Goal: Information Seeking & Learning: Learn about a topic

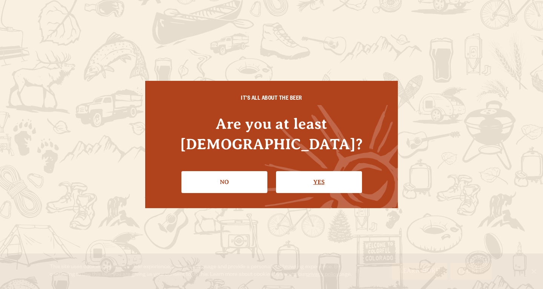
click at [303, 174] on link "Yes" at bounding box center [319, 182] width 86 height 22
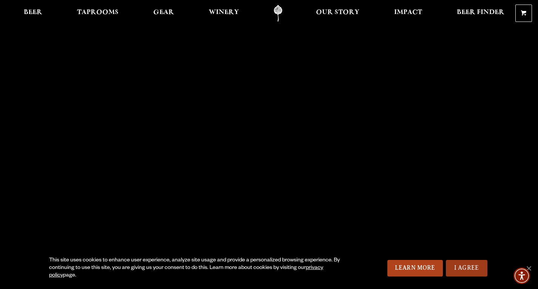
click at [468, 265] on link "I Agree" at bounding box center [466, 268] width 41 height 17
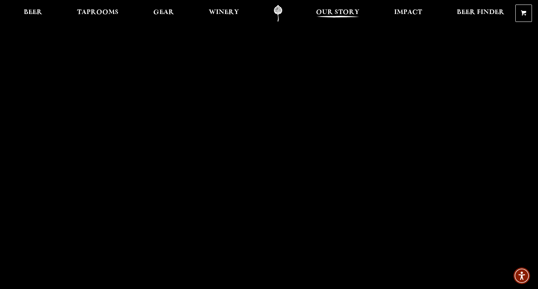
click at [332, 13] on span "Our Story" at bounding box center [337, 12] width 43 height 6
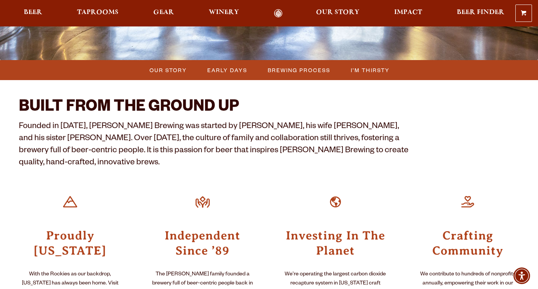
scroll to position [226, 0]
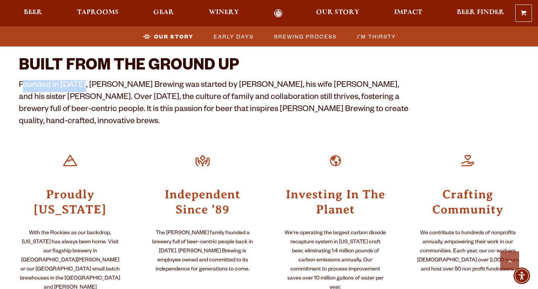
drag, startPoint x: 25, startPoint y: 84, endPoint x: 83, endPoint y: 83, distance: 58.5
click at [83, 83] on p "Founded in [DATE], [PERSON_NAME] Brewing was started by [PERSON_NAME], his wife…" at bounding box center [216, 104] width 394 height 48
click at [93, 84] on p "Founded in [DATE], [PERSON_NAME] Brewing was started by [PERSON_NAME], his wife…" at bounding box center [216, 104] width 394 height 48
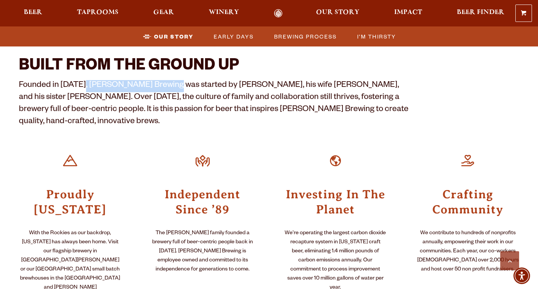
drag, startPoint x: 83, startPoint y: 83, endPoint x: 169, endPoint y: 82, distance: 86.4
click at [166, 82] on p "Founded in [DATE], [PERSON_NAME] Brewing was started by [PERSON_NAME], his wife…" at bounding box center [216, 104] width 394 height 48
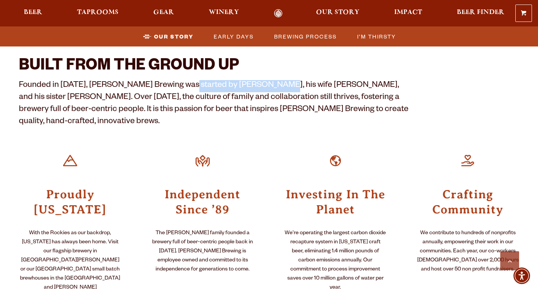
drag, startPoint x: 182, startPoint y: 82, endPoint x: 268, endPoint y: 82, distance: 85.6
click at [264, 82] on p "Founded in [DATE], [PERSON_NAME] Brewing was started by [PERSON_NAME], his wife…" at bounding box center [216, 104] width 394 height 48
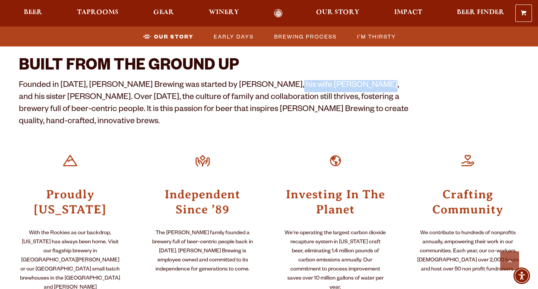
drag, startPoint x: 275, startPoint y: 81, endPoint x: 370, endPoint y: 82, distance: 95.4
click at [369, 82] on p "Founded in [DATE], [PERSON_NAME] Brewing was started by [PERSON_NAME], his wife…" at bounding box center [216, 104] width 394 height 48
drag, startPoint x: 385, startPoint y: 82, endPoint x: 423, endPoint y: 84, distance: 38.1
click at [411, 89] on p "Founded in [DATE], [PERSON_NAME] Brewing was started by [PERSON_NAME], his wife…" at bounding box center [216, 104] width 394 height 48
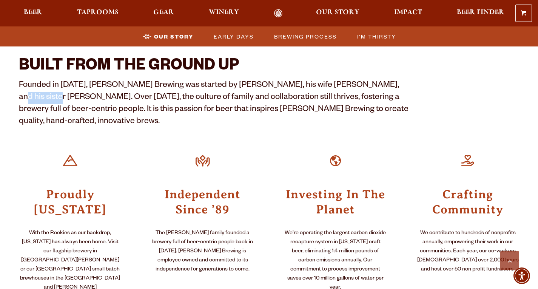
drag, startPoint x: 364, startPoint y: 83, endPoint x: 358, endPoint y: 90, distance: 9.4
click at [405, 86] on p "Founded in [DATE], [PERSON_NAME] Brewing was started by [PERSON_NAME], his wife…" at bounding box center [216, 104] width 394 height 48
drag, startPoint x: 336, startPoint y: 84, endPoint x: 361, endPoint y: 81, distance: 24.2
click at [361, 81] on p "Founded in [DATE], [PERSON_NAME] Brewing was started by [PERSON_NAME], his wife…" at bounding box center [216, 104] width 394 height 48
click at [396, 89] on p "Founded in [DATE], [PERSON_NAME] Brewing was started by [PERSON_NAME], his wife…" at bounding box center [216, 104] width 394 height 48
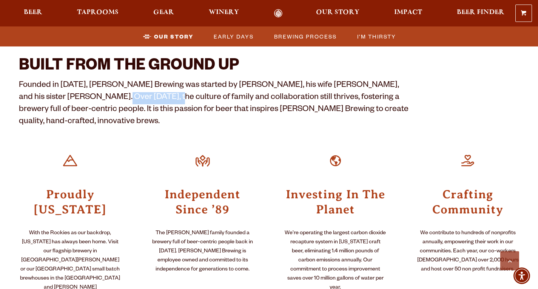
drag, startPoint x: 84, startPoint y: 93, endPoint x: 122, endPoint y: 93, distance: 38.1
click at [120, 93] on p "Founded in [DATE], [PERSON_NAME] Brewing was started by [PERSON_NAME], his wife…" at bounding box center [216, 104] width 394 height 48
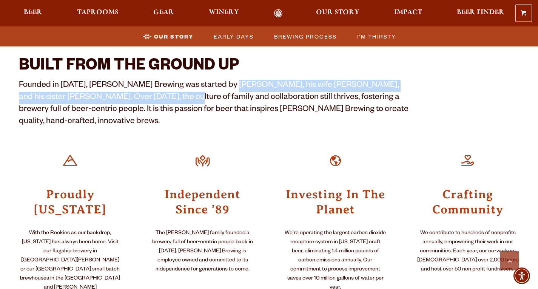
drag, startPoint x: 149, startPoint y: 93, endPoint x: 226, endPoint y: 91, distance: 76.6
click at [226, 91] on p "Founded in [DATE], [PERSON_NAME] Brewing was started by [PERSON_NAME], his wife…" at bounding box center [216, 104] width 394 height 48
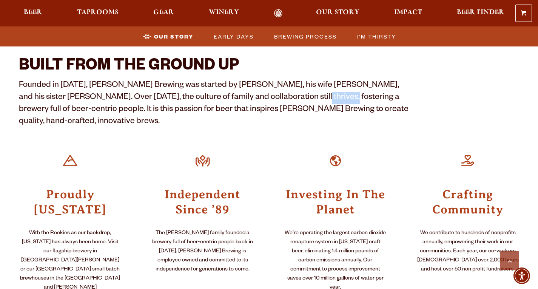
drag, startPoint x: 258, startPoint y: 97, endPoint x: 287, endPoint y: 98, distance: 28.7
click at [287, 98] on p "Founded in [DATE], [PERSON_NAME] Brewing was started by [PERSON_NAME], his wife…" at bounding box center [216, 104] width 394 height 48
drag, startPoint x: 327, startPoint y: 98, endPoint x: 344, endPoint y: 99, distance: 17.0
click at [343, 99] on p "Founded in [DATE], [PERSON_NAME] Brewing was started by [PERSON_NAME], his wife…" at bounding box center [216, 104] width 394 height 48
drag, startPoint x: 353, startPoint y: 99, endPoint x: 374, endPoint y: 97, distance: 21.2
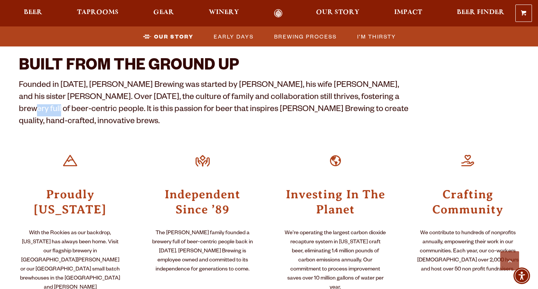
click at [374, 97] on p "Founded in [DATE], [PERSON_NAME] Brewing was started by [PERSON_NAME], his wife…" at bounding box center [216, 104] width 394 height 48
drag, startPoint x: 377, startPoint y: 97, endPoint x: 406, endPoint y: 98, distance: 29.4
click at [406, 98] on p "Founded in [DATE], [PERSON_NAME] Brewing was started by [PERSON_NAME], his wife…" at bounding box center [216, 104] width 394 height 48
click at [333, 107] on p "Founded in [DATE], [PERSON_NAME] Brewing was started by [PERSON_NAME], his wife…" at bounding box center [216, 104] width 394 height 48
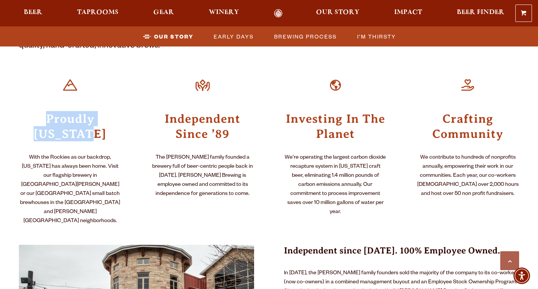
drag, startPoint x: 41, startPoint y: 105, endPoint x: 116, endPoint y: 120, distance: 76.9
click at [116, 120] on h3 "Proudly [US_STATE]" at bounding box center [70, 125] width 103 height 31
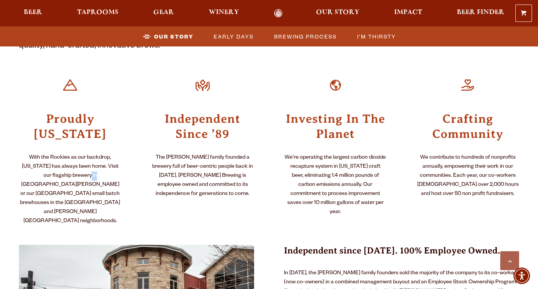
drag, startPoint x: 68, startPoint y: 162, endPoint x: 77, endPoint y: 160, distance: 8.8
click at [77, 160] on p "With the Rockies as our backdrop, [US_STATE] has always been home. Visit our fl…" at bounding box center [70, 189] width 103 height 72
click at [81, 160] on p "With the Rockies as our backdrop, [US_STATE] has always been home. Visit our fl…" at bounding box center [70, 189] width 103 height 72
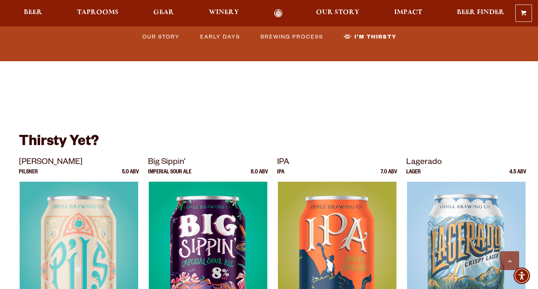
scroll to position [2037, 0]
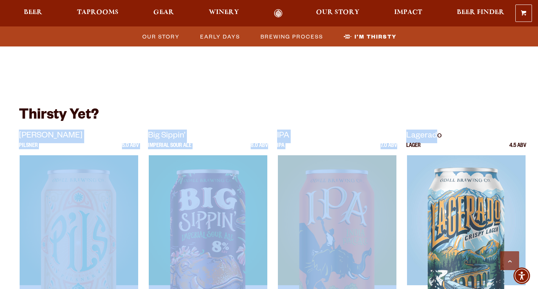
drag, startPoint x: 392, startPoint y: 70, endPoint x: 436, endPoint y: 76, distance: 45.2
click at [436, 82] on div "Thirsty Yet? [PERSON_NAME] Pilsner 5.0 ABV Big Sippin’ Imperial Sour Ale 8.0 AB…" at bounding box center [269, 212] width 500 height 261
click at [410, 106] on h3 "Thirsty Yet?" at bounding box center [269, 117] width 500 height 23
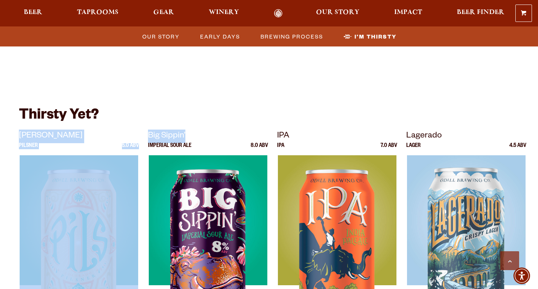
drag, startPoint x: 136, startPoint y: 65, endPoint x: 190, endPoint y: 73, distance: 54.5
click at [190, 82] on div "Thirsty Yet? [PERSON_NAME] Pilsner 5.0 ABV Big Sippin’ Imperial Sour Ale 8.0 AB…" at bounding box center [269, 212] width 500 height 261
click at [199, 106] on h3 "Thirsty Yet?" at bounding box center [269, 117] width 500 height 23
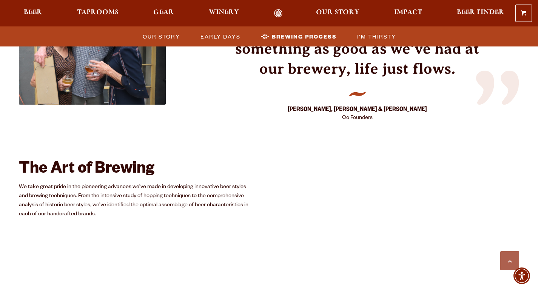
scroll to position [1169, 0]
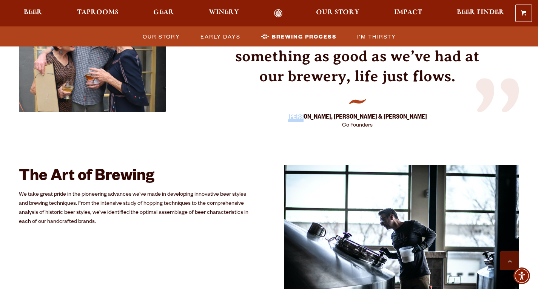
drag, startPoint x: 325, startPoint y: 59, endPoint x: 342, endPoint y: 60, distance: 17.0
click at [342, 114] on strong "[PERSON_NAME], [PERSON_NAME] & [PERSON_NAME]" at bounding box center [356, 118] width 139 height 8
drag, startPoint x: 361, startPoint y: 58, endPoint x: 385, endPoint y: 60, distance: 23.8
click at [383, 114] on strong "[PERSON_NAME], [PERSON_NAME] & [PERSON_NAME]" at bounding box center [356, 118] width 139 height 8
click at [389, 114] on strong "[PERSON_NAME], [PERSON_NAME] & [PERSON_NAME]" at bounding box center [356, 118] width 139 height 8
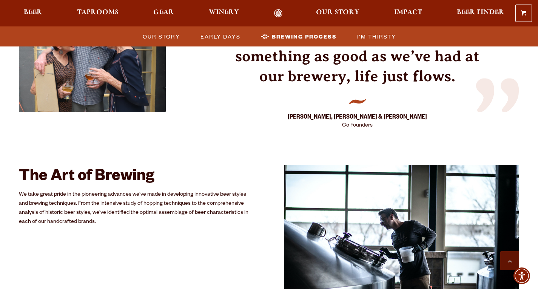
click at [393, 61] on div "Sometimes we can’t believe it’s been 30 years. When you have something as good …" at bounding box center [357, 70] width 248 height 128
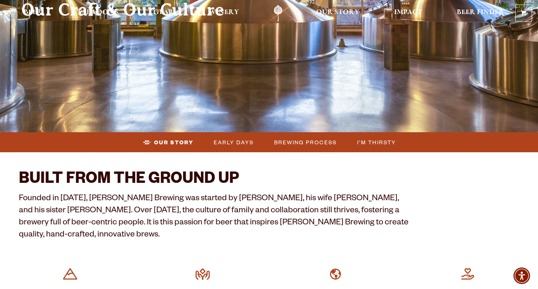
scroll to position [0, 0]
